Goal: Task Accomplishment & Management: Complete application form

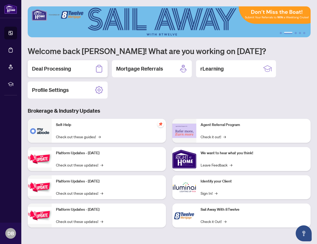
click at [70, 68] on h2 "Deal Processing" at bounding box center [51, 68] width 39 height 7
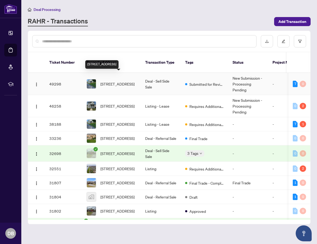
click at [110, 81] on span "[STREET_ADDRESS]" at bounding box center [118, 84] width 34 height 6
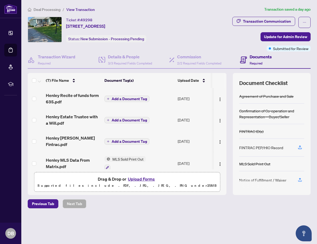
click at [142, 179] on button "Upload Forms" at bounding box center [141, 179] width 30 height 7
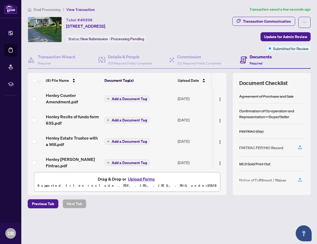
click at [138, 178] on button "Upload Forms" at bounding box center [141, 179] width 30 height 7
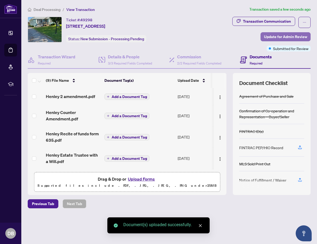
click at [282, 36] on span "Update for Admin Review" at bounding box center [285, 37] width 43 height 9
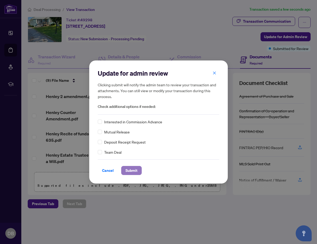
click at [135, 171] on span "Submit" at bounding box center [132, 170] width 12 height 9
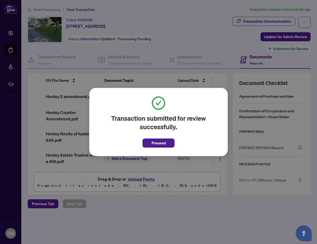
click at [130, 50] on div "Transaction submitted for review successfully. Proceed Cancel OK" at bounding box center [158, 122] width 317 height 244
click at [47, 64] on div "Transaction submitted for review successfully. Proceed Cancel OK" at bounding box center [158, 122] width 317 height 244
